Goal: Check status: Check status

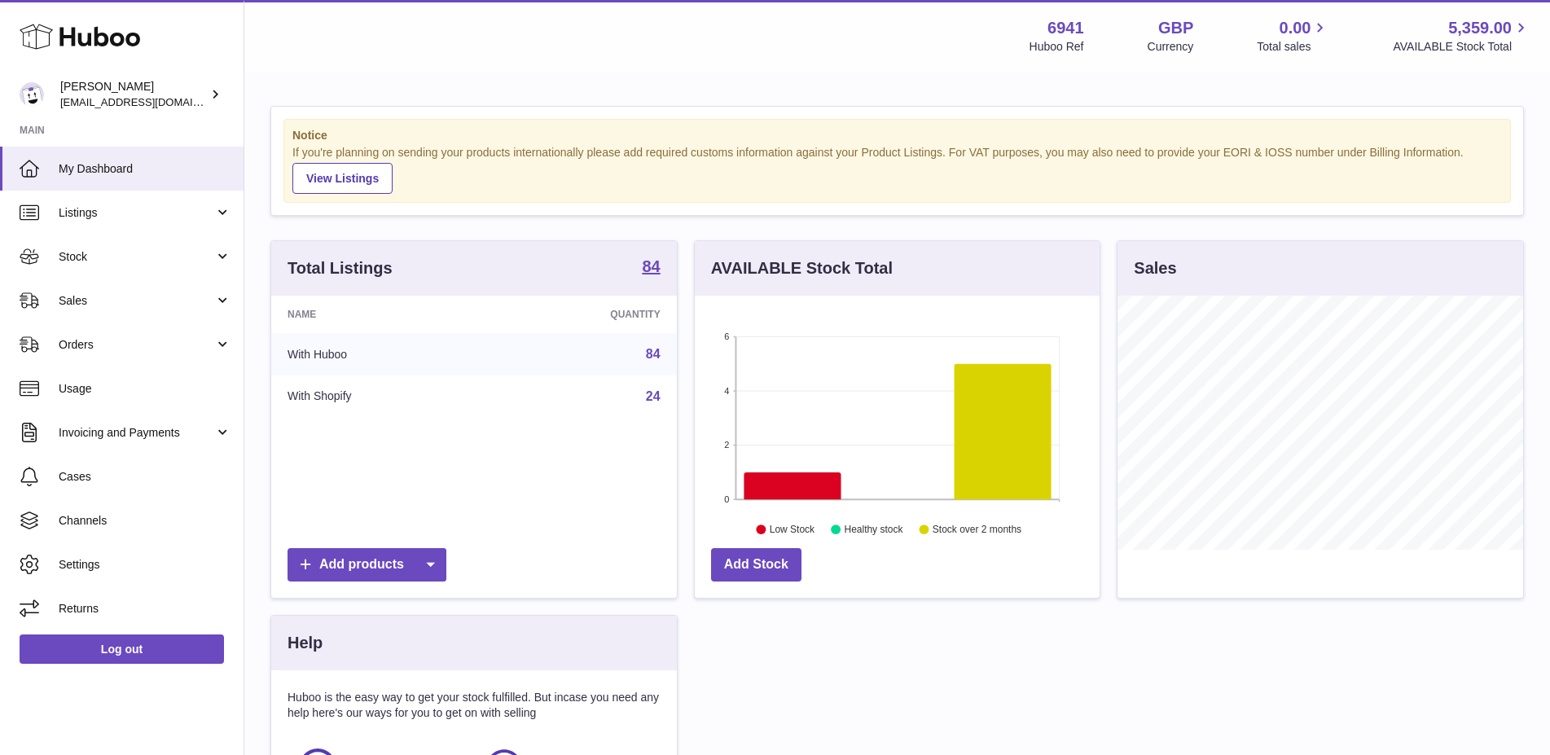
scroll to position [254, 406]
click at [109, 300] on span "Sales" at bounding box center [137, 300] width 156 height 15
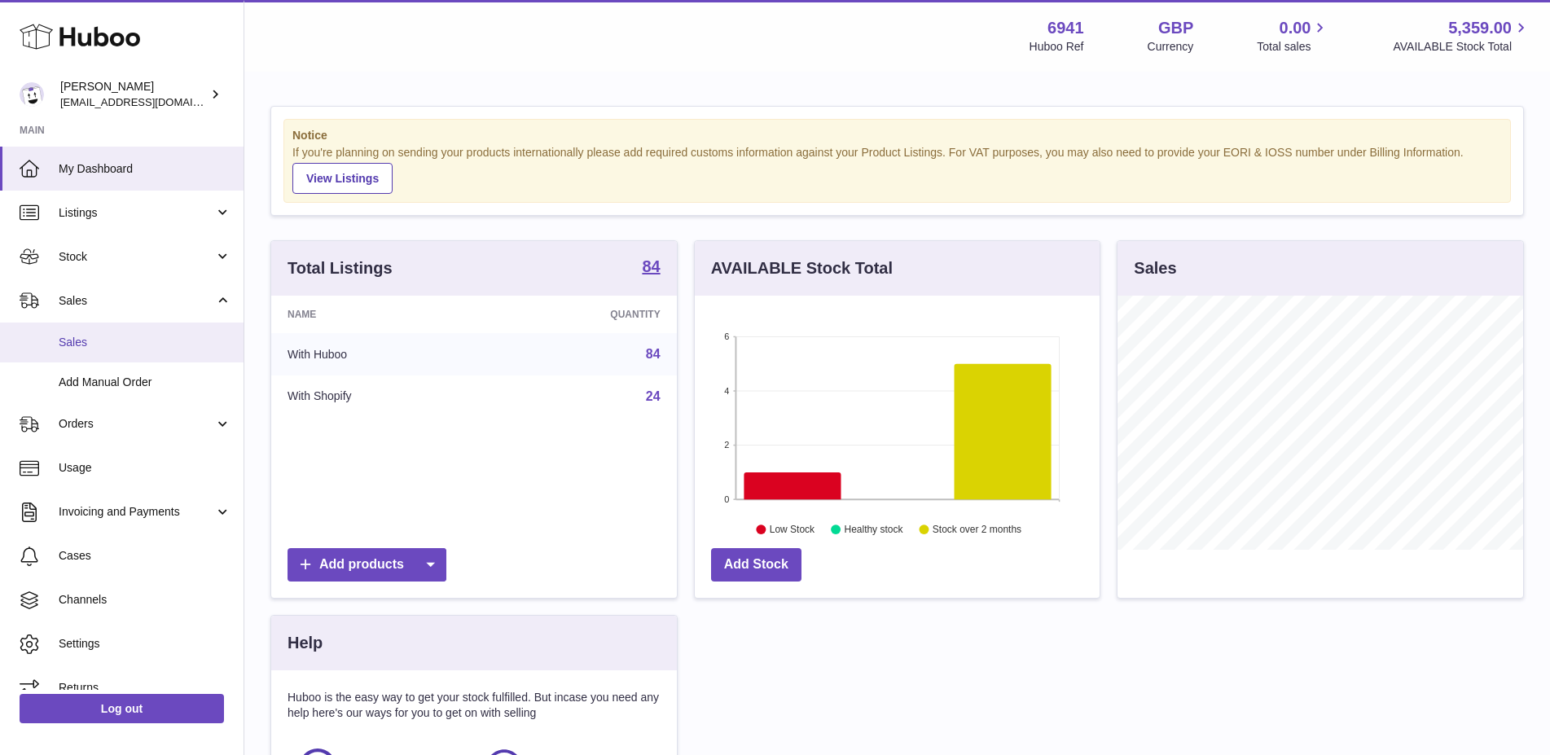
click at [88, 350] on link "Sales" at bounding box center [121, 342] width 243 height 40
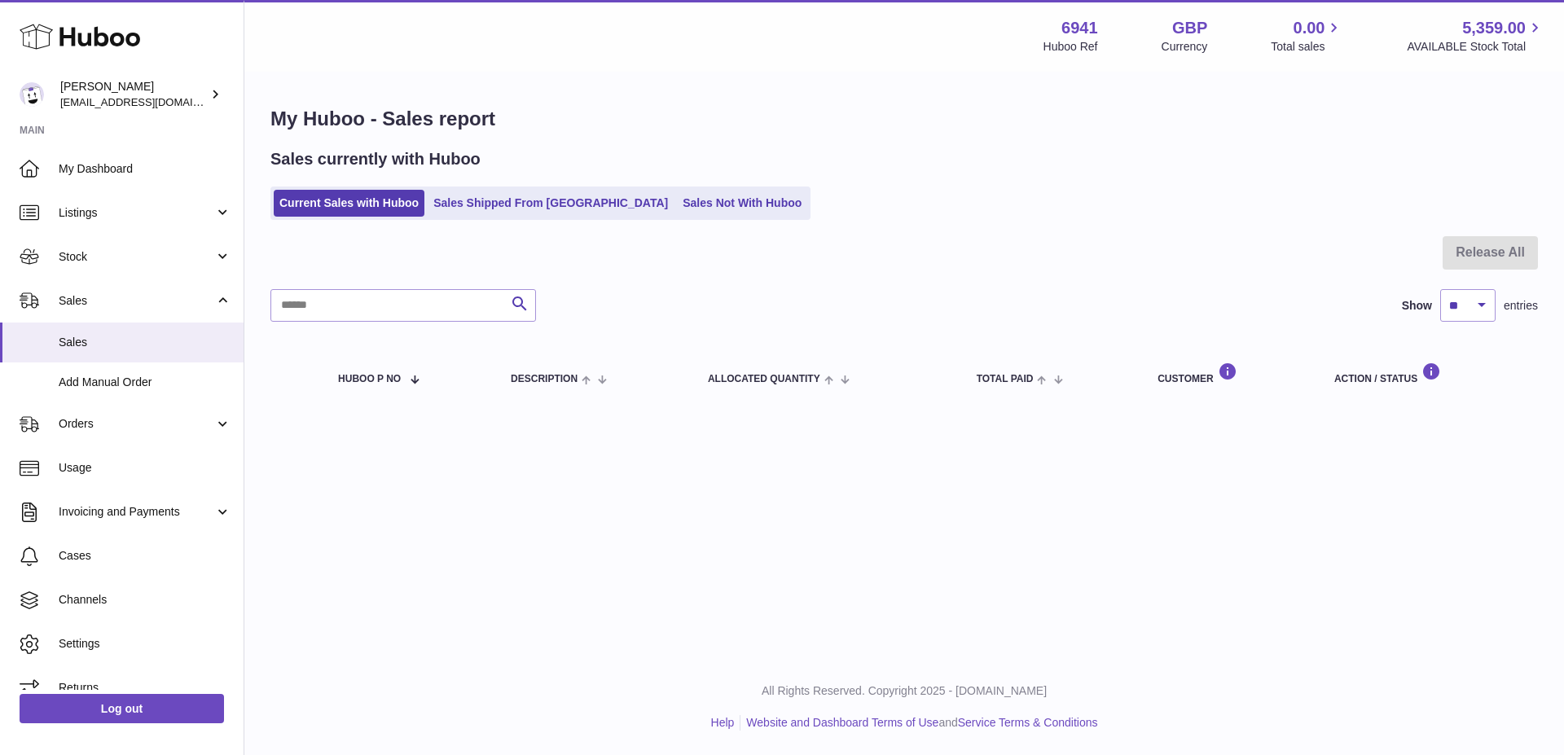
click at [1138, 630] on div "Menu Huboo 6941 Huboo Ref GBP Currency 0.00 Total sales 5,359.00 AVAILABLE Stoc…" at bounding box center [903, 329] width 1319 height 659
click at [542, 203] on link "Sales Shipped From Huboo" at bounding box center [551, 203] width 246 height 27
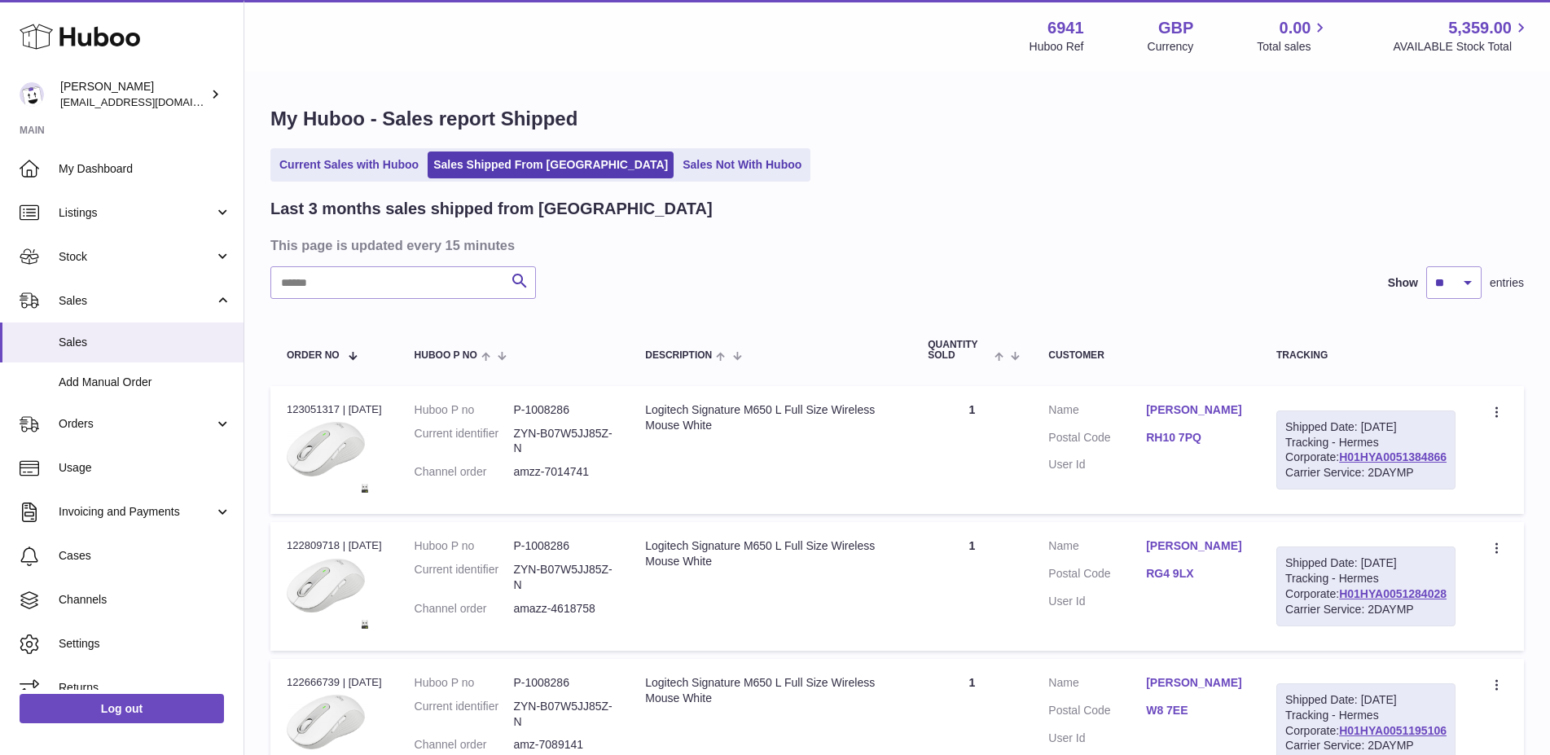
drag, startPoint x: 1446, startPoint y: 487, endPoint x: 1336, endPoint y: 493, distance: 110.9
click at [1336, 493] on td "Shipped Date: 18th Aug 2025 Tracking - Hermes Corporate: H01HYA0051384866 Carri…" at bounding box center [1366, 450] width 212 height 129
copy link "H01HYA0051384866"
click at [1415, 451] on div "Shipped Date: 18th Aug 2025 Tracking - Hermes Corporate: H01HYA0051384866 Carri…" at bounding box center [1365, 450] width 179 height 80
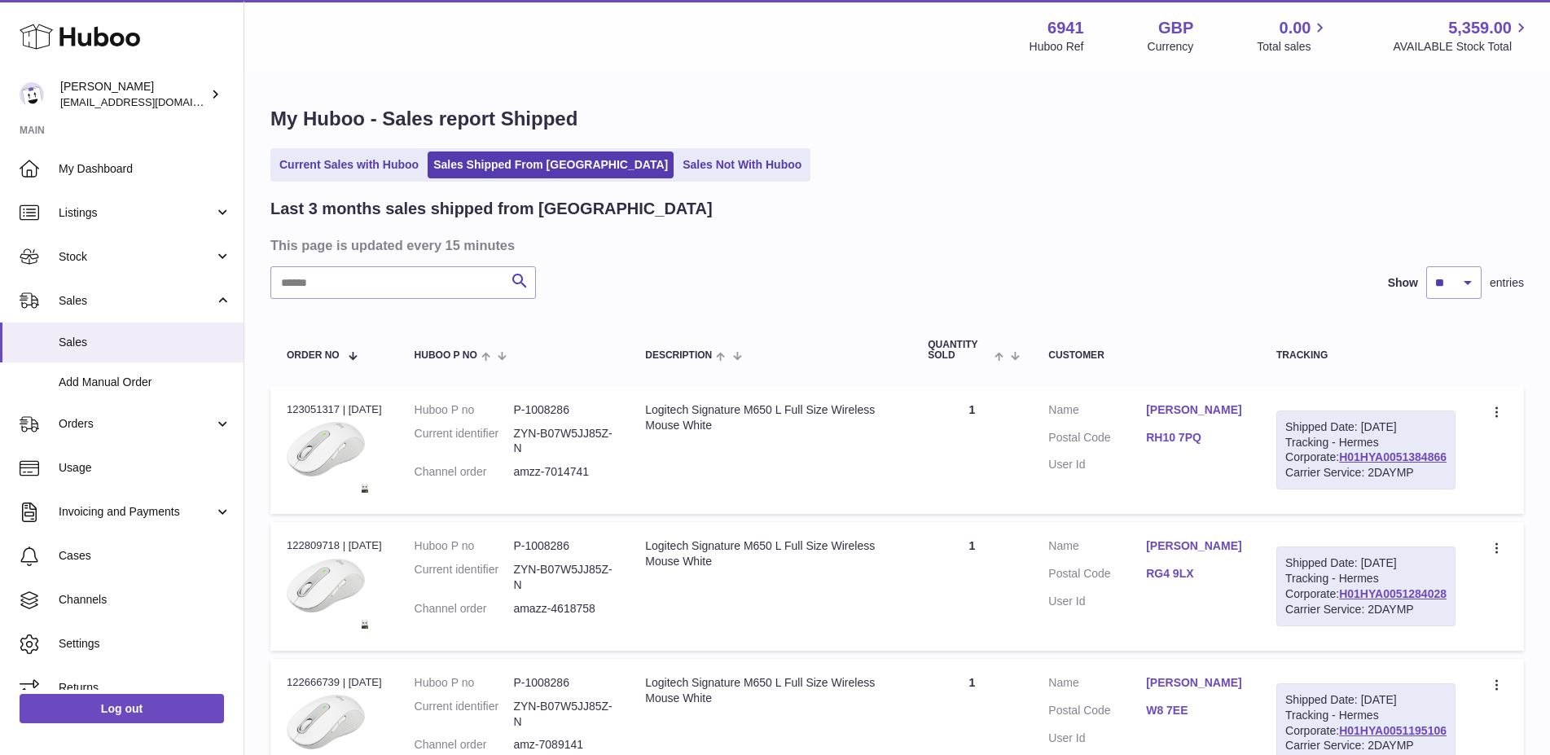
copy div "Hermes"
click at [1373, 480] on div "Carrier Service: 2DAYMP" at bounding box center [1365, 472] width 161 height 15
copy div "2DAYMP"
